Goal: Task Accomplishment & Management: Use online tool/utility

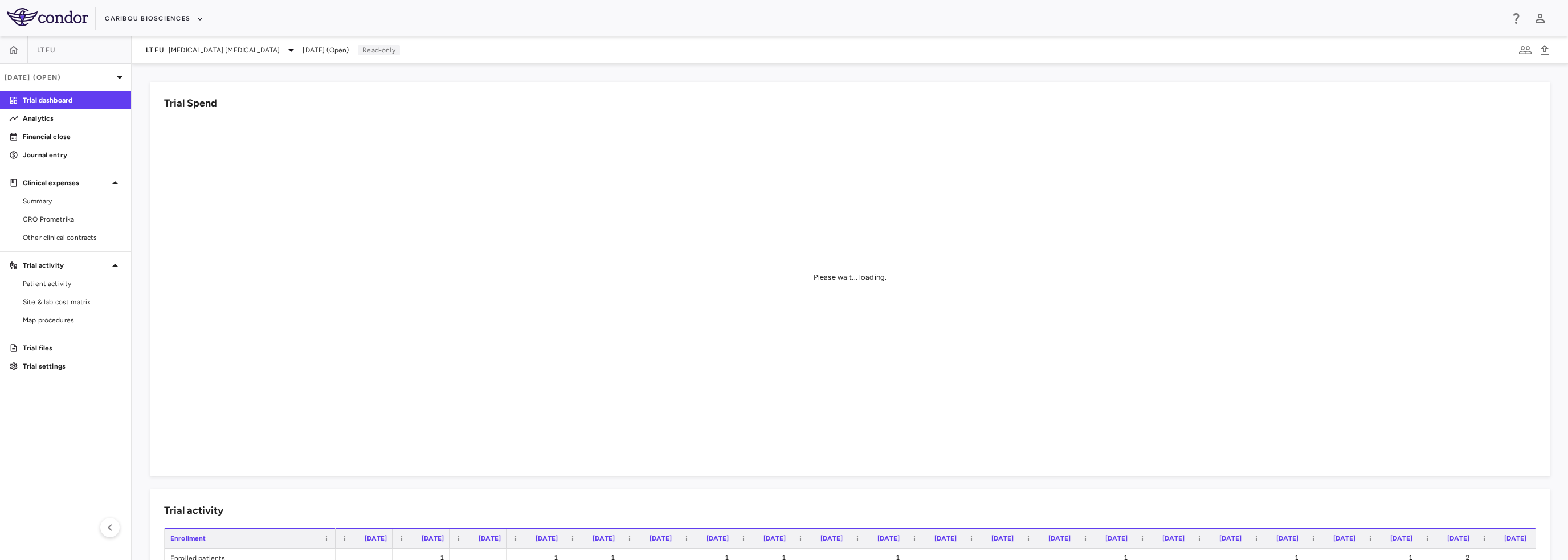
click at [255, 51] on span "B Cell Non-Hodgkin's Lymphoma" at bounding box center [223, 50] width 111 height 10
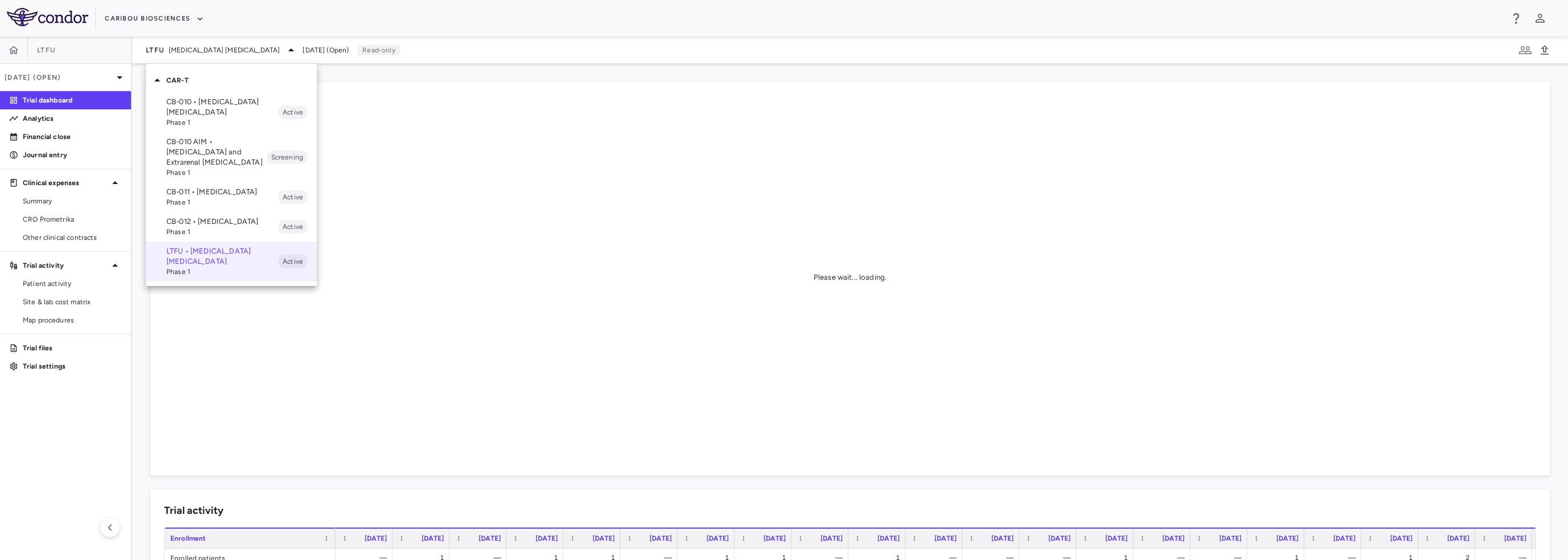
click at [191, 191] on p "CB-011 • Multiple Myeloma" at bounding box center [222, 192] width 112 height 10
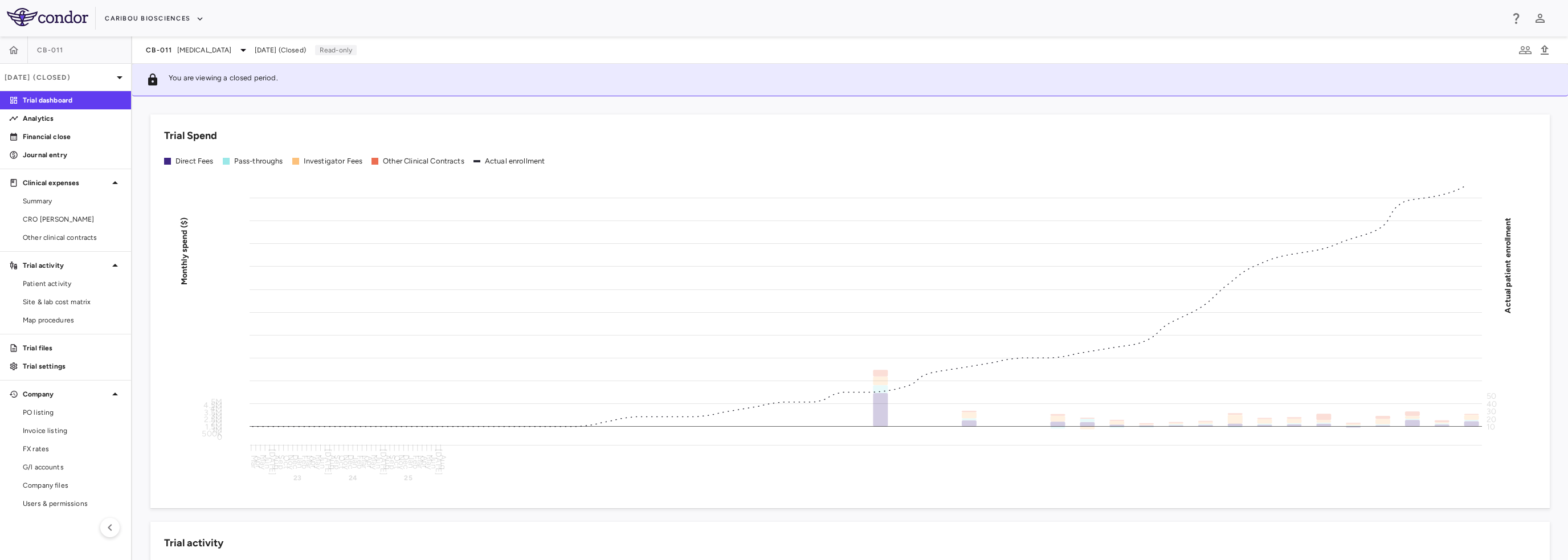
click at [97, 73] on p "Aug 2025 (Closed)" at bounding box center [58, 77] width 108 height 10
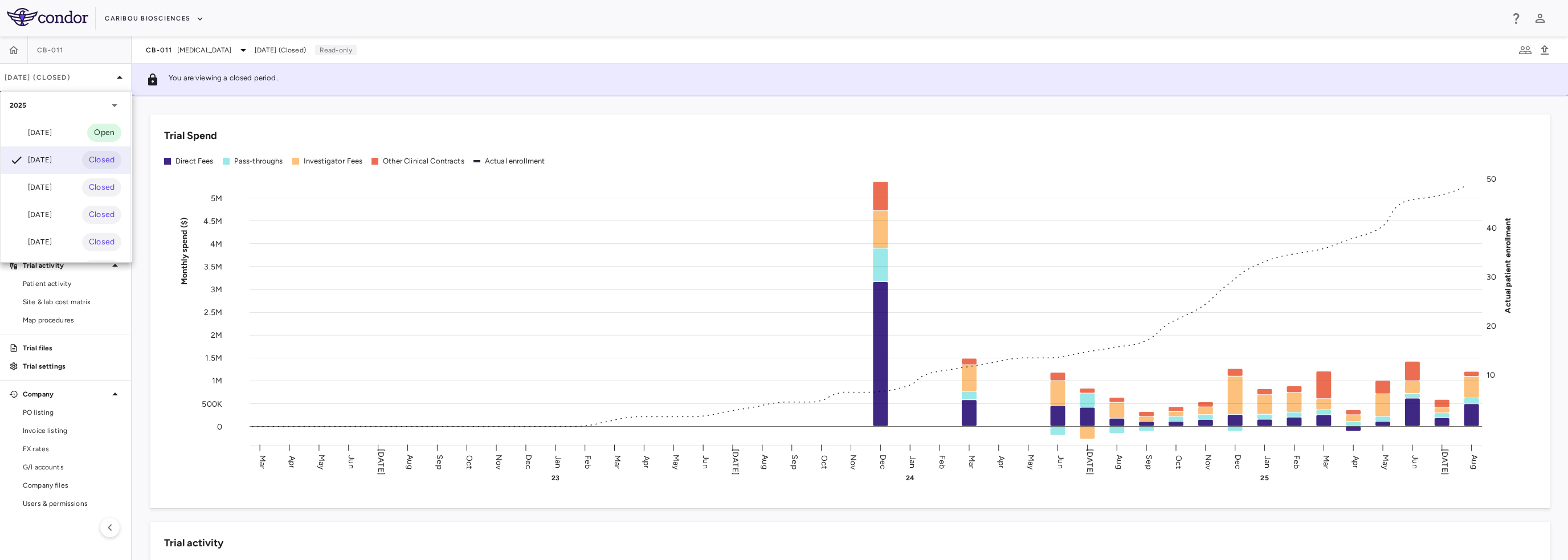
click at [47, 125] on div "Sep 2025 Open" at bounding box center [65, 132] width 130 height 27
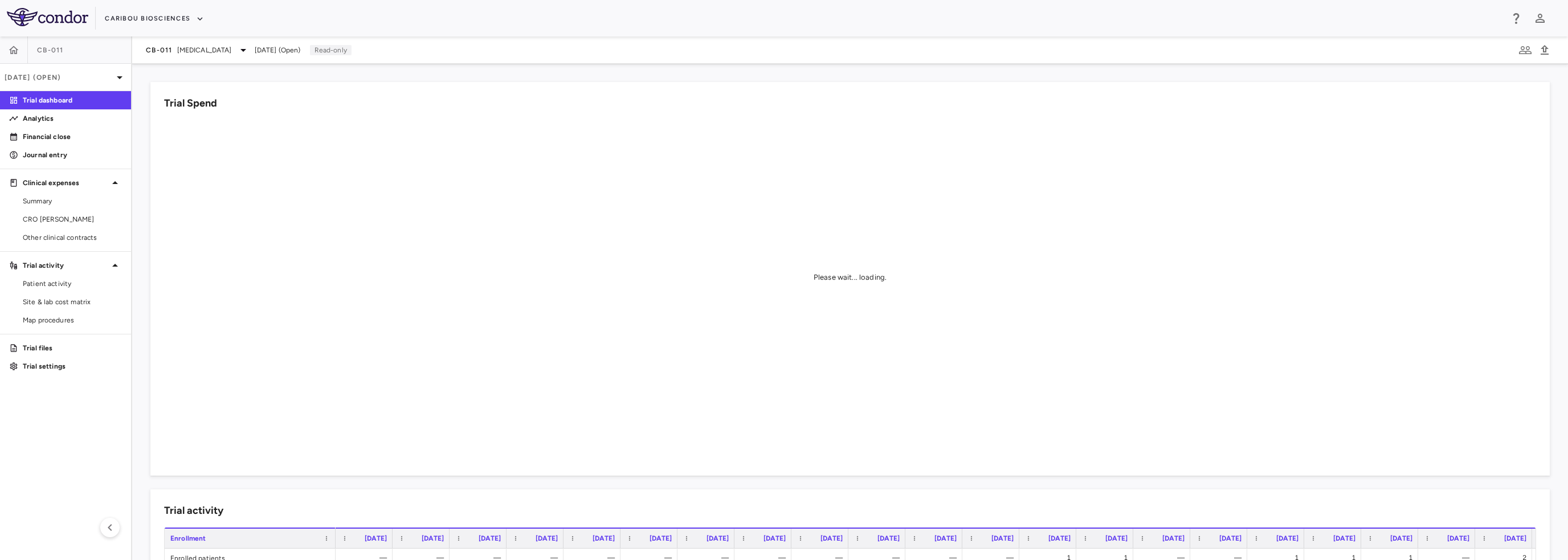
click at [72, 220] on span "CRO Kapadi" at bounding box center [72, 219] width 99 height 10
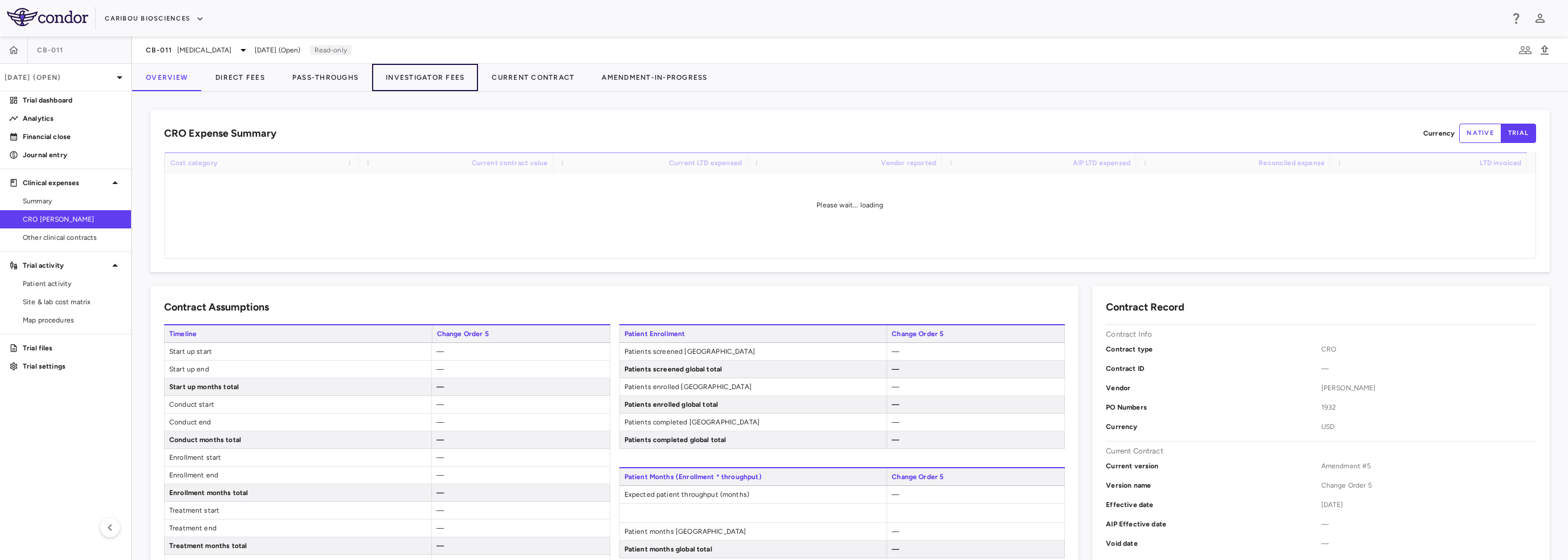
click at [421, 72] on button "Investigator Fees" at bounding box center [425, 77] width 106 height 27
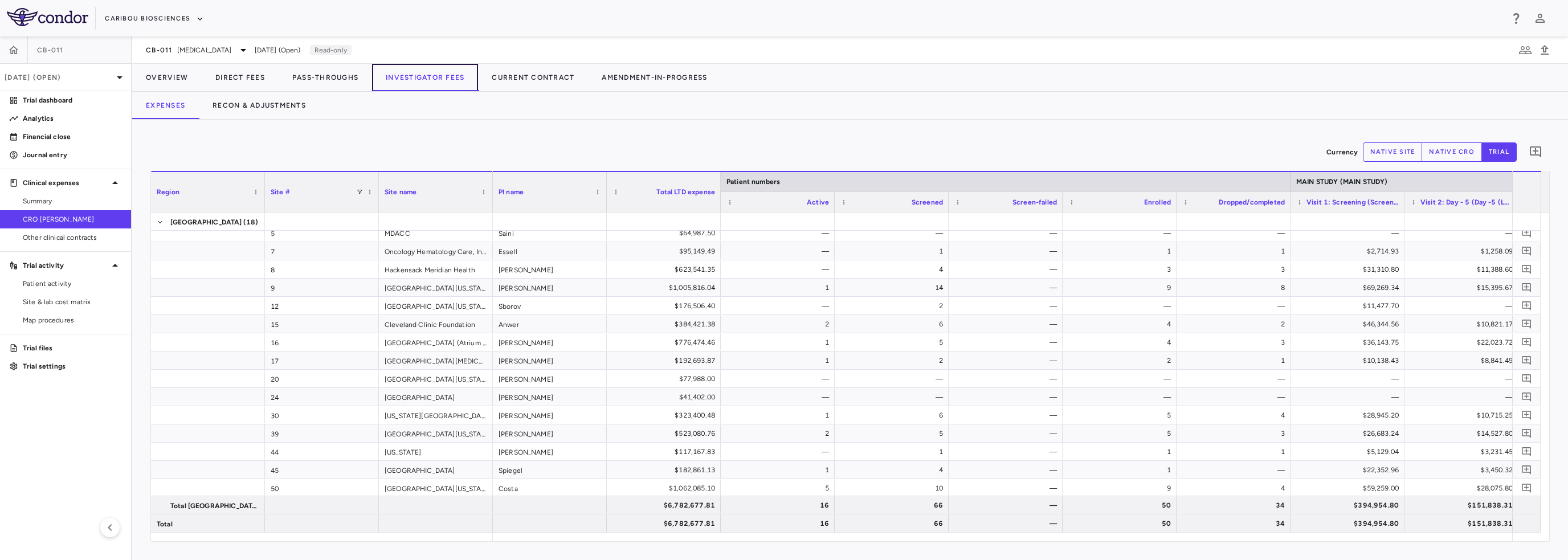
scroll to position [0, 19]
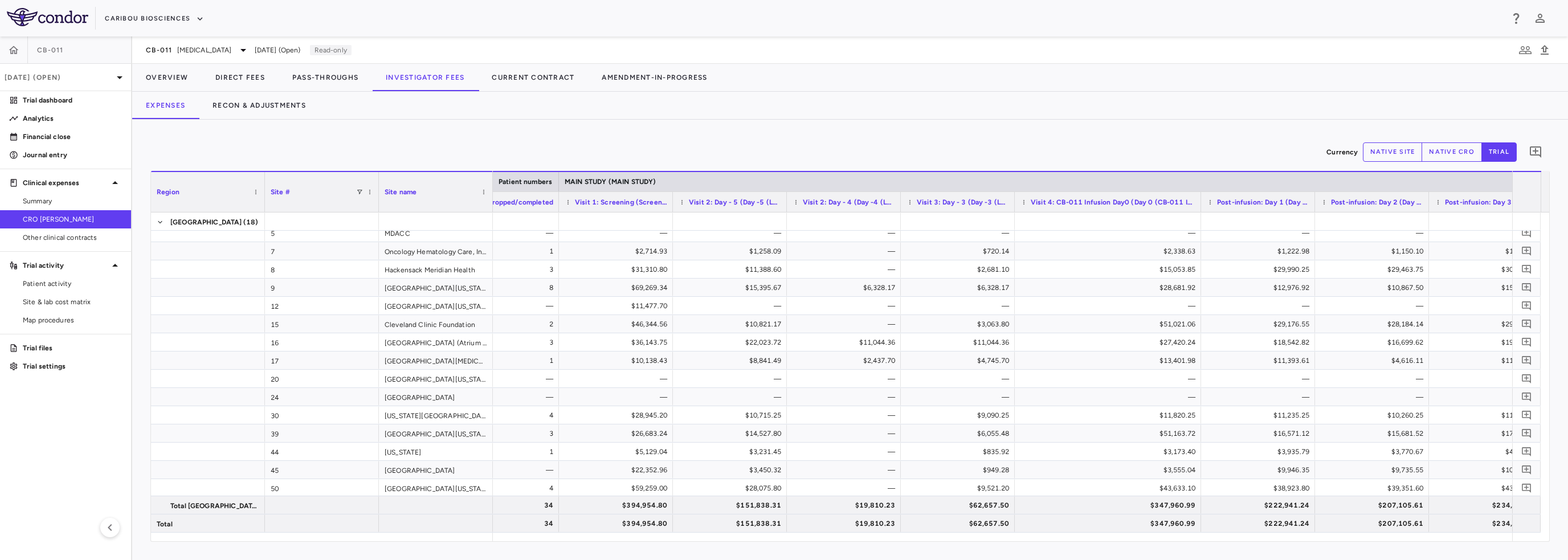
drag, startPoint x: 1126, startPoint y: 198, endPoint x: 1198, endPoint y: 207, distance: 72.6
click at [1198, 207] on div at bounding box center [1200, 201] width 4 height 20
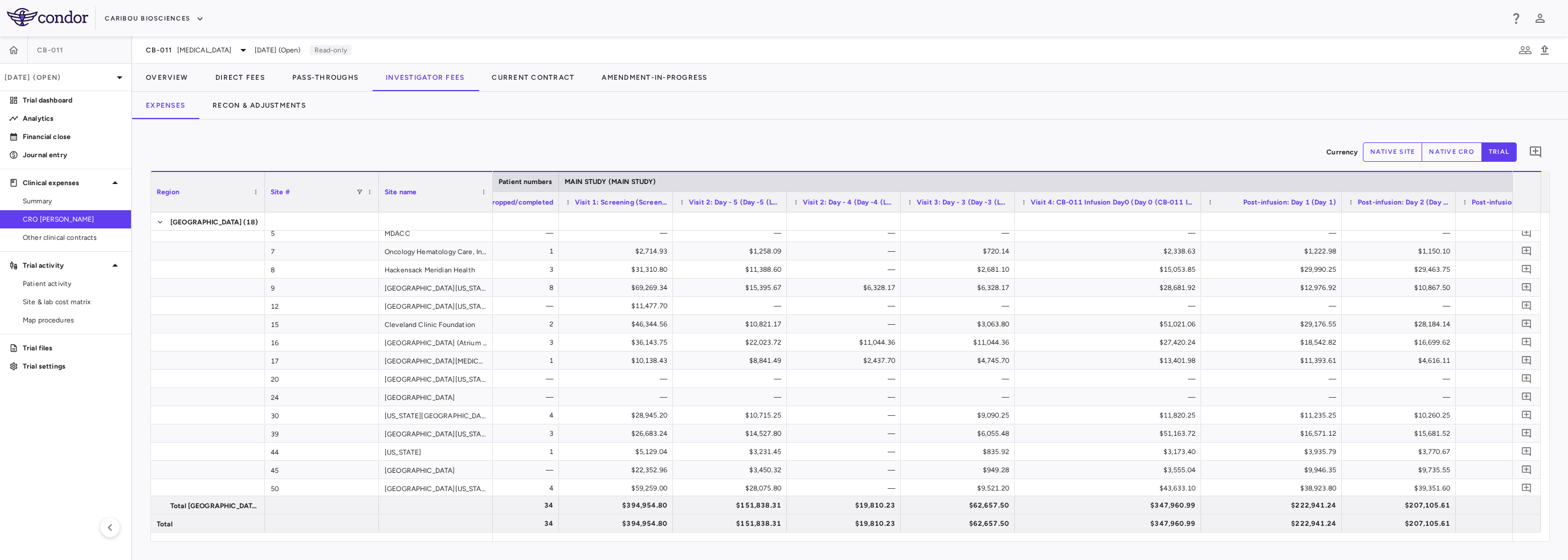
drag, startPoint x: 1313, startPoint y: 206, endPoint x: 1328, endPoint y: 213, distance: 16.6
click at [1329, 212] on div "Region Site # Site name Patient numbers MAIN STUDY (MAIN STUDY) Enrolled" at bounding box center [850, 356] width 1398 height 370
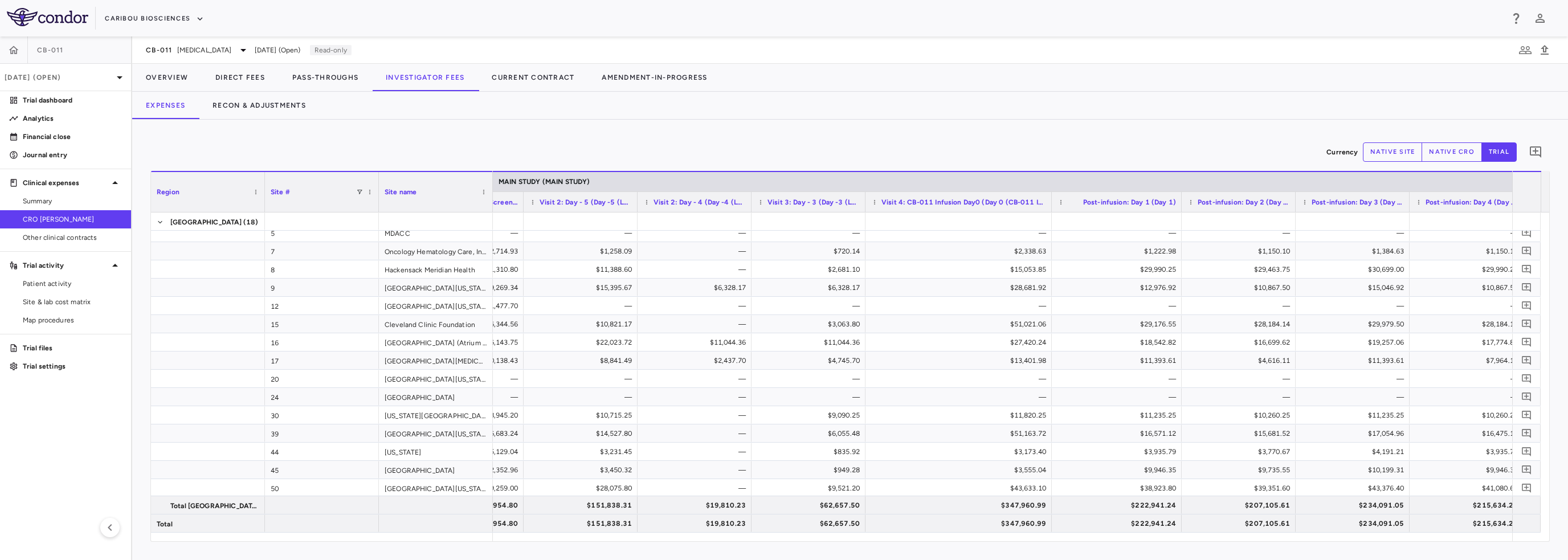
scroll to position [0, 1002]
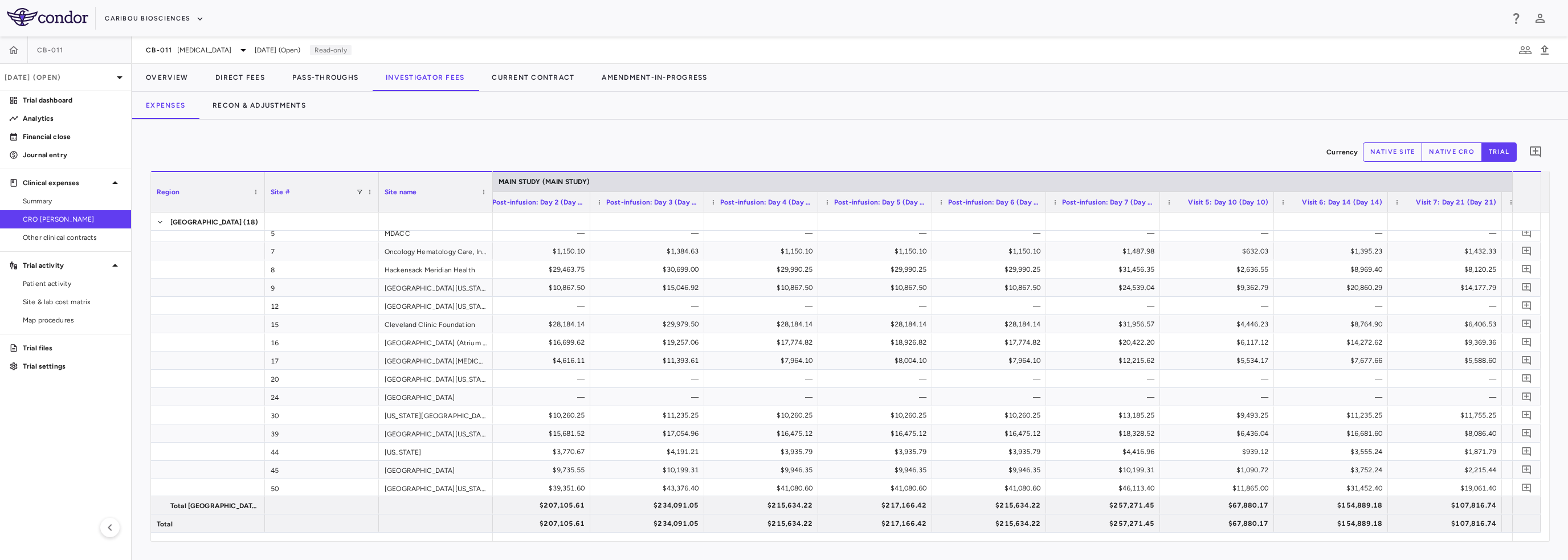
click at [61, 297] on span "Site & lab cost matrix" at bounding box center [72, 302] width 99 height 10
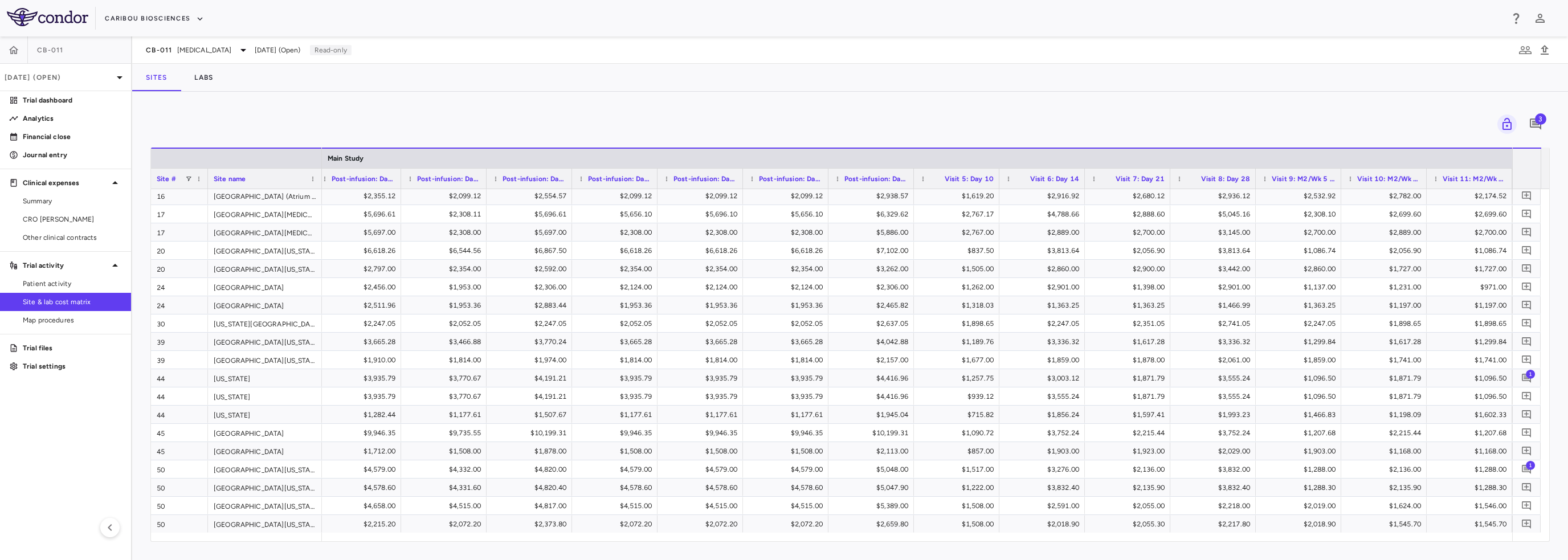
drag, startPoint x: 777, startPoint y: 548, endPoint x: 757, endPoint y: 546, distance: 20.1
click at [757, 546] on div "3 Drag here to set row groups Drag here to set column labels Site # Site name M…" at bounding box center [851, 326] width 1436 height 468
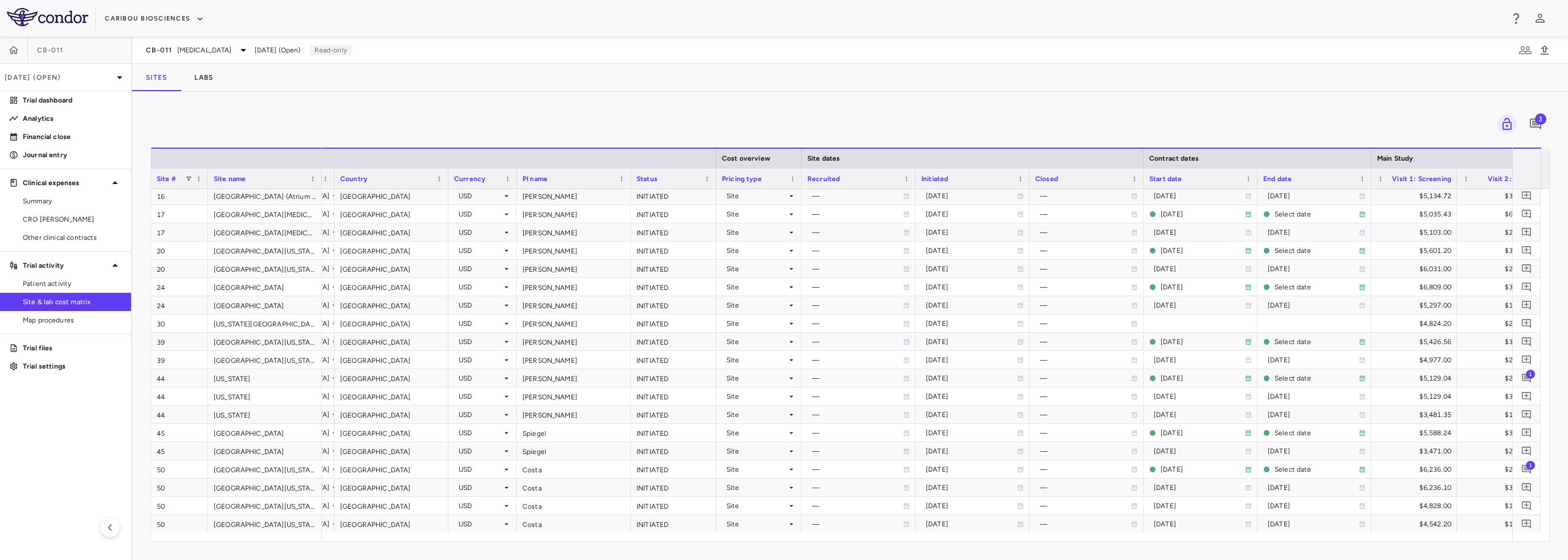
scroll to position [0, 293]
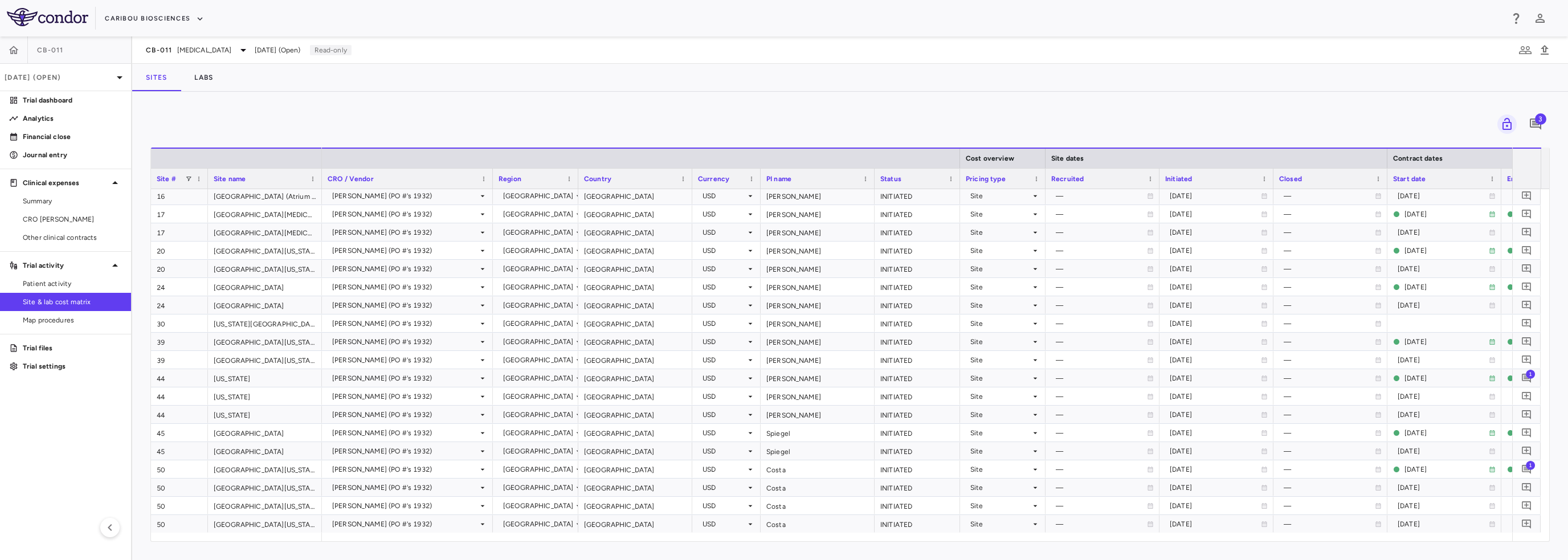
click at [60, 214] on link "CRO Kapadi" at bounding box center [65, 219] width 131 height 17
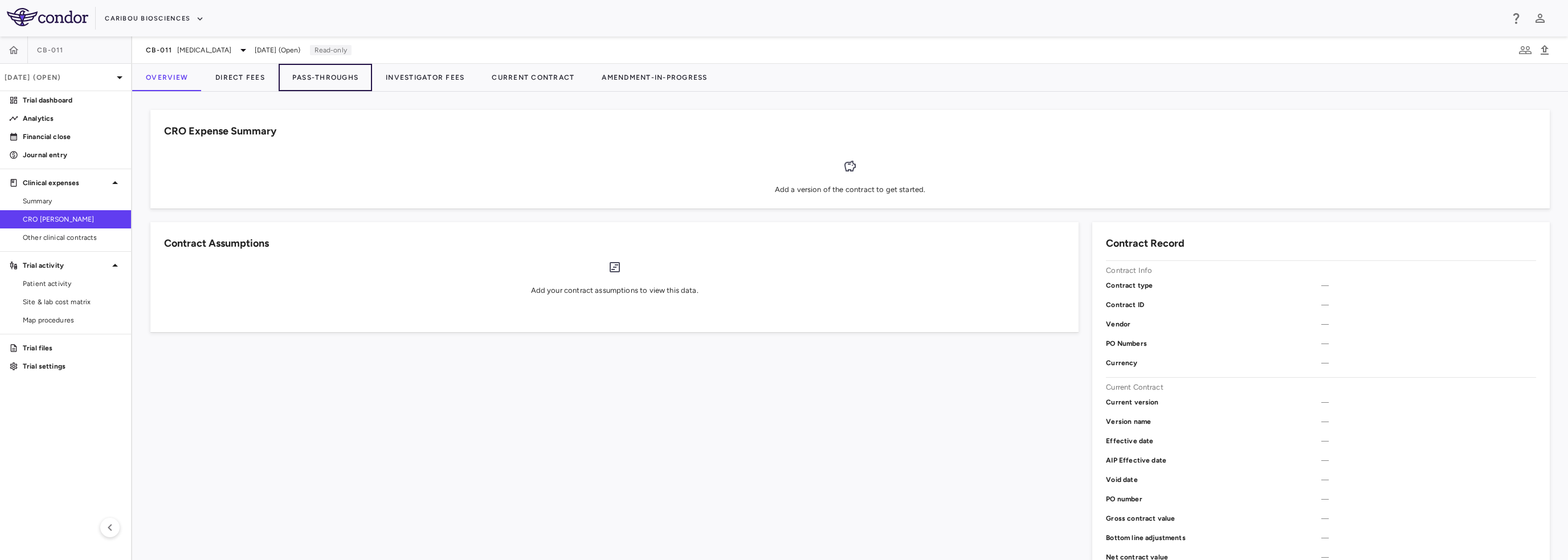
click at [346, 74] on button "Pass-Throughs" at bounding box center [325, 77] width 93 height 27
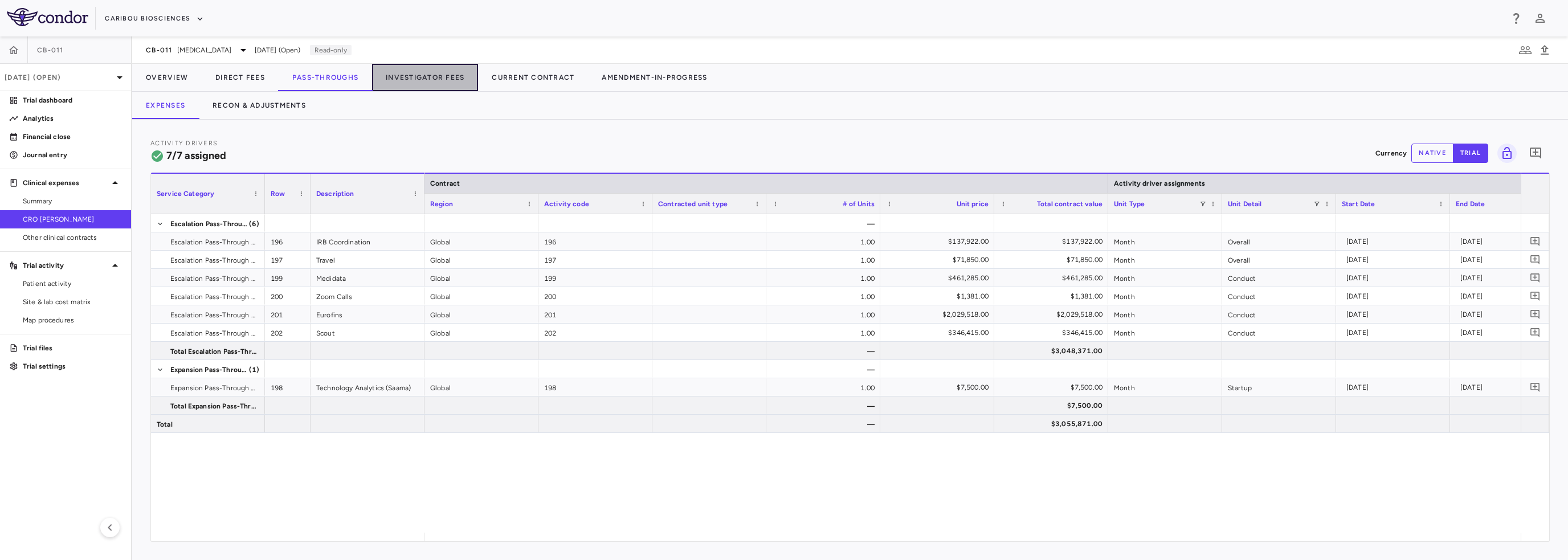
click at [426, 75] on button "Investigator Fees" at bounding box center [425, 77] width 106 height 27
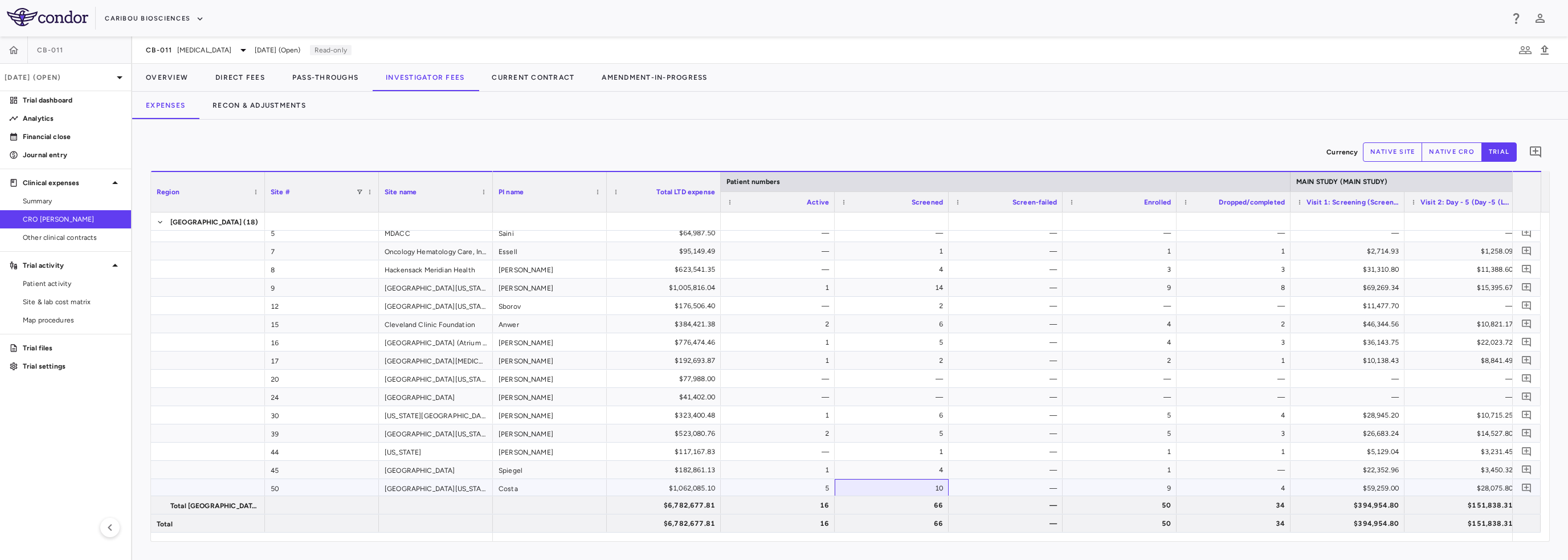
drag, startPoint x: 927, startPoint y: 489, endPoint x: 948, endPoint y: 488, distance: 21.0
click at [948, 488] on div "10" at bounding box center [892, 488] width 114 height 18
click at [1167, 488] on div "9" at bounding box center [1122, 488] width 98 height 18
click at [1274, 487] on div "4" at bounding box center [1236, 488] width 98 height 18
click at [1159, 487] on div "9" at bounding box center [1122, 488] width 98 height 18
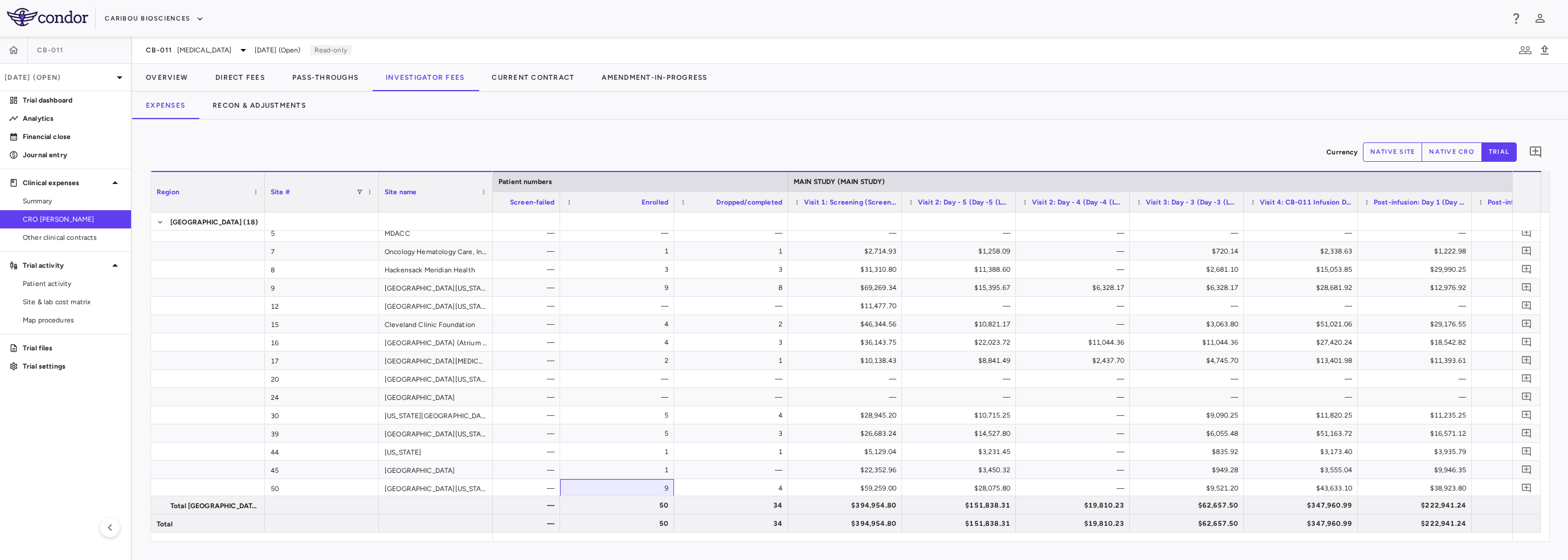
scroll to position [0, 606]
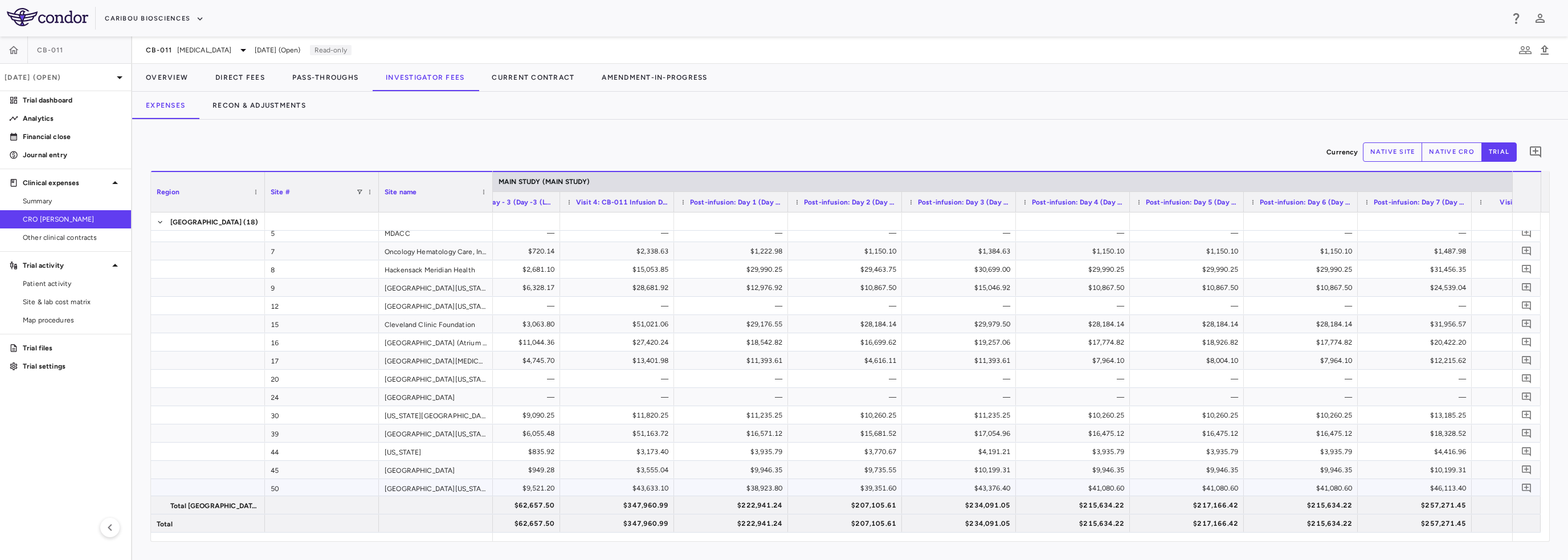
click at [863, 488] on div "$39,351.60" at bounding box center [847, 488] width 98 height 18
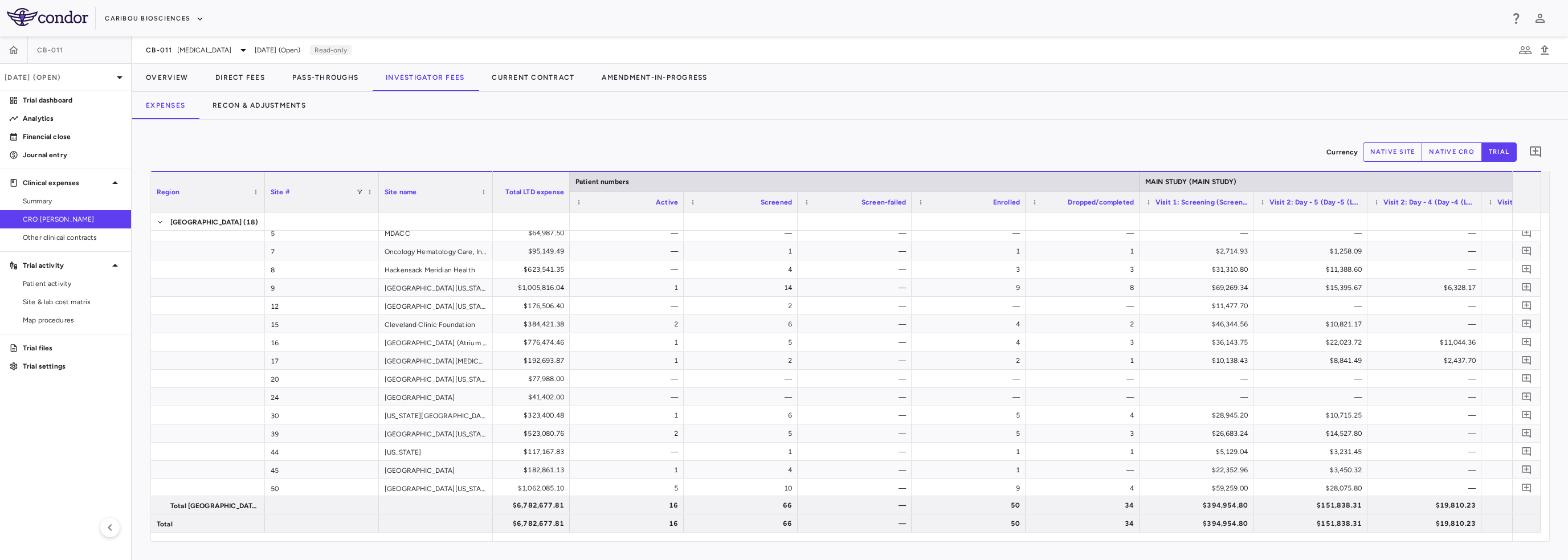
scroll to position [0, 158]
